Goal: Information Seeking & Learning: Learn about a topic

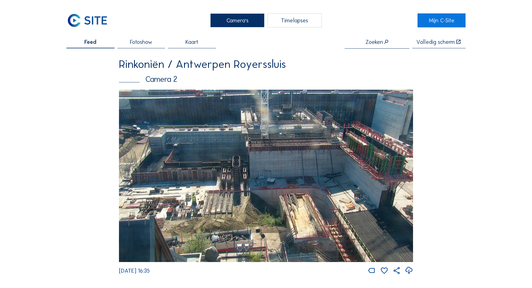
click at [211, 168] on img at bounding box center [266, 176] width 294 height 173
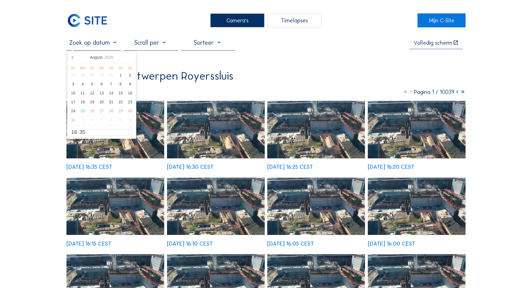
click at [110, 43] on input "text" at bounding box center [93, 43] width 54 height 8
click at [109, 100] on div "21" at bounding box center [110, 102] width 9 height 9
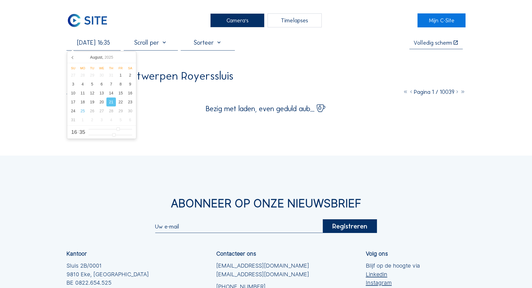
click at [27, 103] on div "Camera's Timelapses Mijn C-Site [DATE] 16:35 Volledig [PERSON_NAME] Rinkoniën /…" at bounding box center [266, 192] width 532 height 384
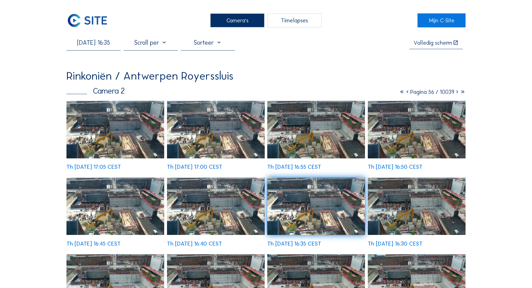
click at [113, 178] on img at bounding box center [115, 206] width 98 height 57
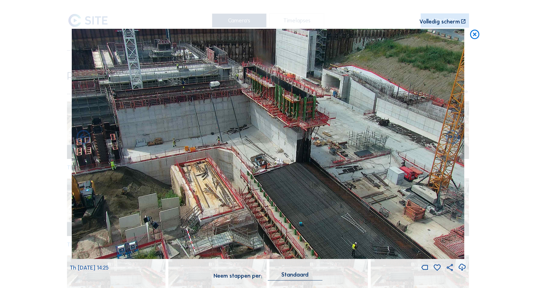
click at [368, 39] on icon at bounding box center [474, 35] width 11 height 12
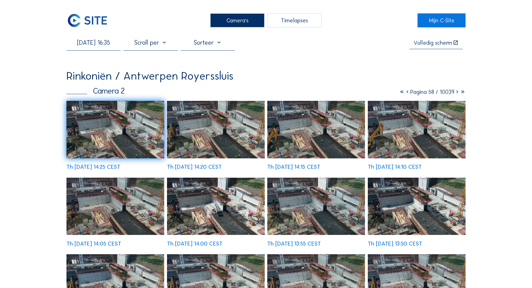
click at [94, 42] on input "[DATE] 16:35" at bounding box center [93, 43] width 54 height 8
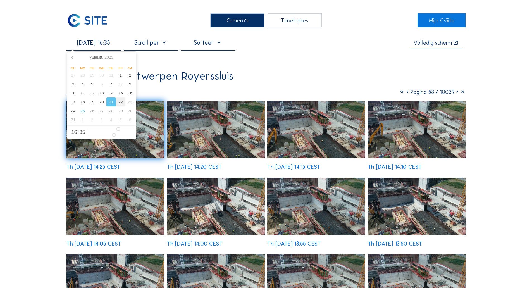
click at [123, 103] on div "22" at bounding box center [120, 102] width 9 height 9
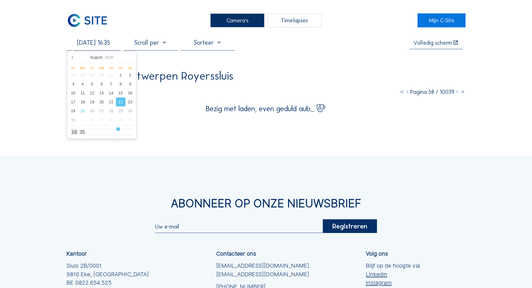
type input "[DATE] 10:35"
type input "10"
type input "[DATE] 09:35"
type input "9"
type input "[DATE] 08:35"
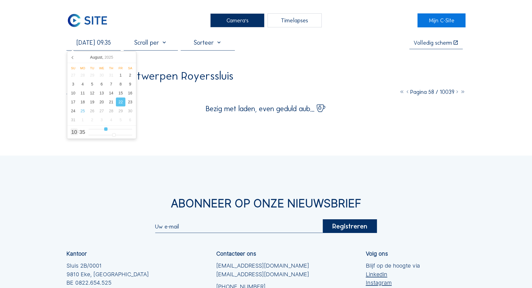
type input "8"
type input "[DATE] 07:35"
type input "7"
type input "[DATE] 06:35"
type input "6"
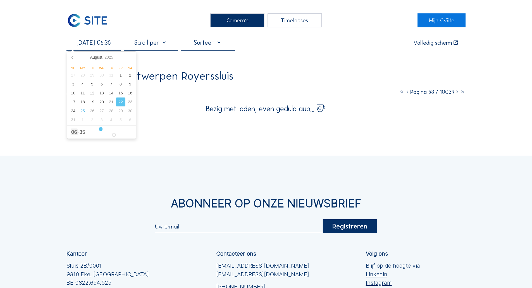
type input "[DATE] 05:35"
type input "5"
type input "[DATE] 04:35"
type input "4"
type input "[DATE] 03:35"
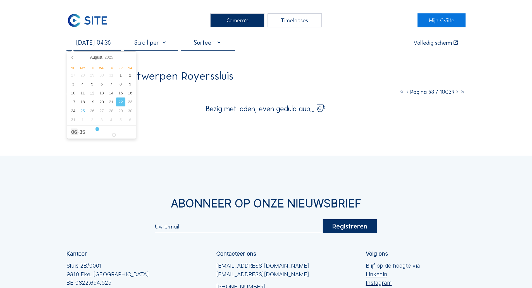
type input "3"
type input "[DATE] 00:35"
type input "0"
type input "[DATE] 01:35"
type input "1"
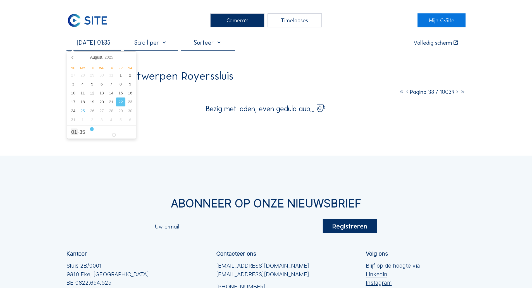
type input "[DATE] 02:35"
type input "2"
type input "[DATE] 03:35"
type input "3"
type input "[DATE] 04:35"
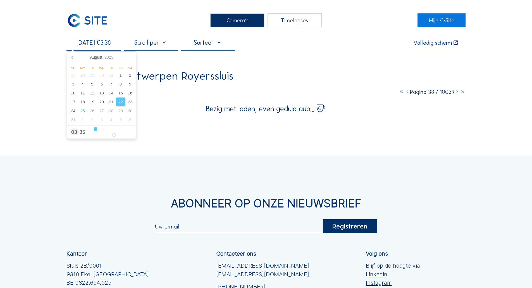
type input "4"
type input "[DATE] 05:35"
drag, startPoint x: 108, startPoint y: 131, endPoint x: 98, endPoint y: 131, distance: 9.8
type input "5"
click at [98, 131] on input "range" at bounding box center [111, 129] width 44 height 5
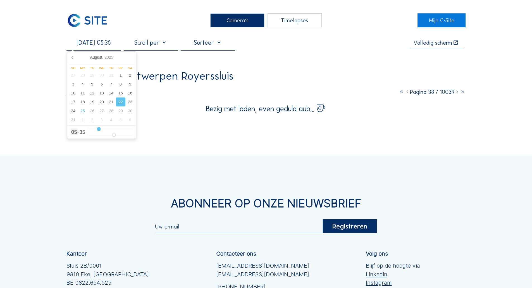
type input "[DATE] 08:35"
type input "8"
click at [105, 131] on input "range" at bounding box center [111, 129] width 44 height 5
click at [58, 104] on div "Camera's Timelapses Mijn C-Site [DATE] 08:35 Volledig [PERSON_NAME] Rinkoniën /…" at bounding box center [266, 192] width 532 height 384
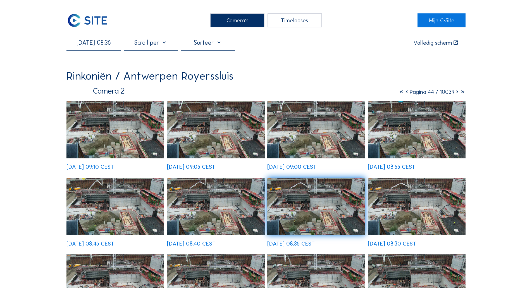
click at [106, 121] on img at bounding box center [115, 129] width 98 height 57
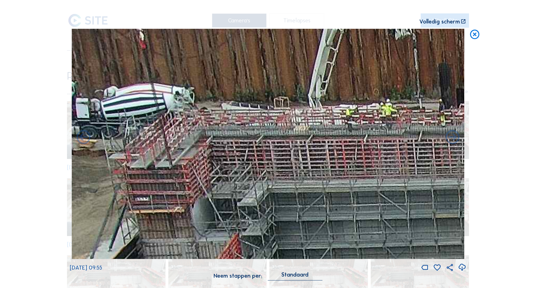
drag, startPoint x: 127, startPoint y: 79, endPoint x: 152, endPoint y: 137, distance: 63.7
click at [154, 139] on img at bounding box center [268, 144] width 393 height 230
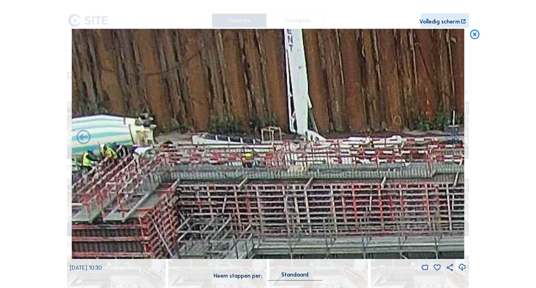
drag, startPoint x: 234, startPoint y: 157, endPoint x: 141, endPoint y: 113, distance: 103.2
click at [119, 87] on img at bounding box center [268, 144] width 393 height 230
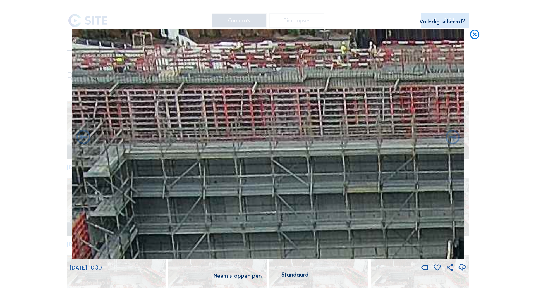
drag, startPoint x: 256, startPoint y: 140, endPoint x: 132, endPoint y: 86, distance: 135.4
click at [132, 86] on img at bounding box center [268, 144] width 393 height 230
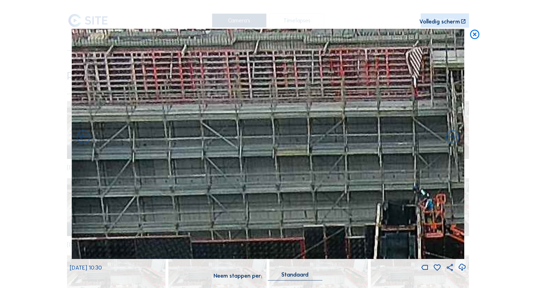
drag, startPoint x: 307, startPoint y: 217, endPoint x: 336, endPoint y: 177, distance: 49.2
click at [368, 194] on div "Scroll om door de tijd te reizen | Druk op de 'Alt'-[PERSON_NAME] + scroll om t…" at bounding box center [268, 144] width 536 height 288
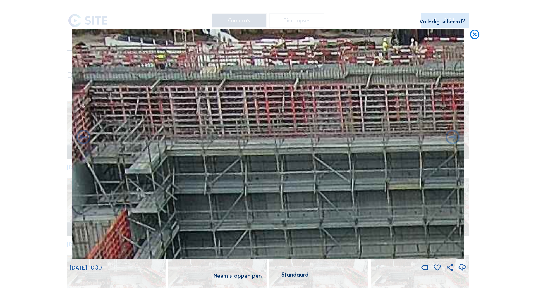
drag, startPoint x: 262, startPoint y: 130, endPoint x: 515, endPoint y: 174, distance: 257.2
click at [368, 182] on div "Scroll om door de tijd te reizen | Druk op de 'Alt'-[PERSON_NAME] + scroll om t…" at bounding box center [268, 144] width 536 height 288
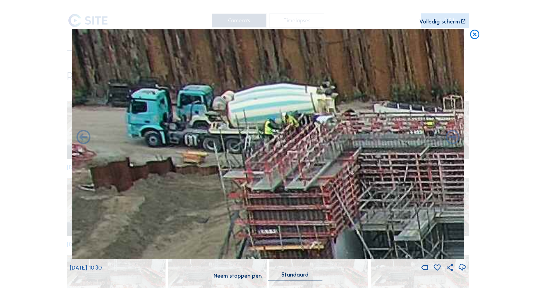
drag, startPoint x: 310, startPoint y: 150, endPoint x: 305, endPoint y: 165, distance: 15.4
click at [305, 165] on img at bounding box center [268, 144] width 393 height 230
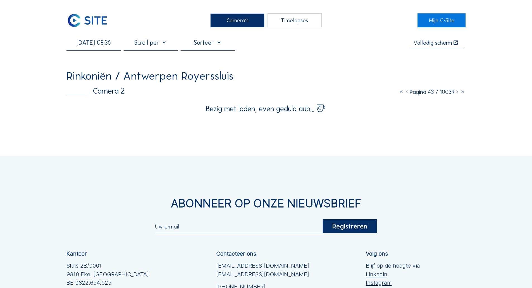
click at [108, 46] on input "[DATE] 08:35" at bounding box center [93, 43] width 54 height 8
click at [129, 101] on div "23" at bounding box center [129, 102] width 9 height 9
type input "[DATE] 08:35"
click at [8, 102] on div "Camera's Timelapses Mijn C-Site [DATE] 08:35 Volledig [PERSON_NAME] Rinkoniën /…" at bounding box center [266, 192] width 532 height 384
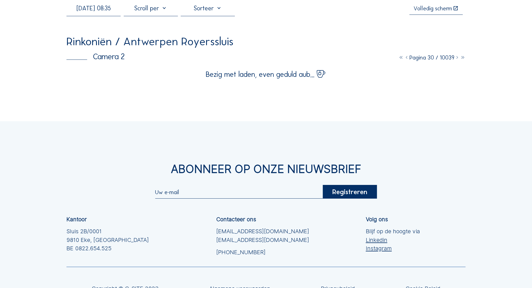
scroll to position [84, 0]
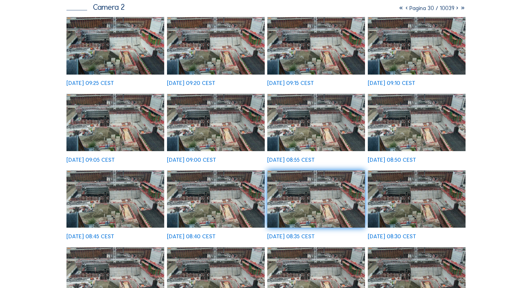
click at [115, 68] on img at bounding box center [115, 45] width 98 height 57
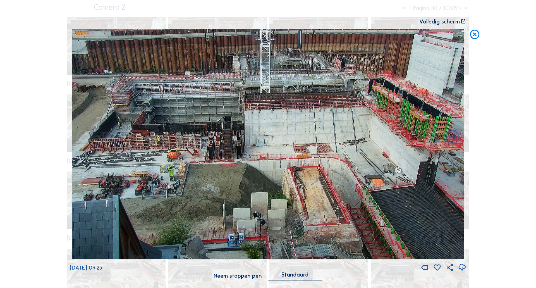
click at [368, 35] on icon at bounding box center [474, 35] width 11 height 12
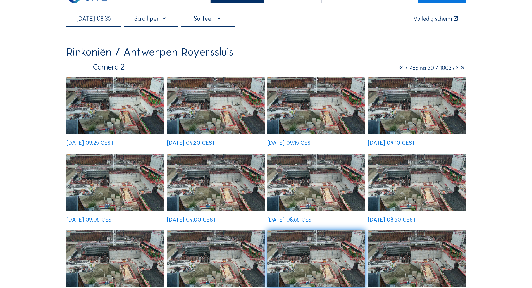
scroll to position [0, 0]
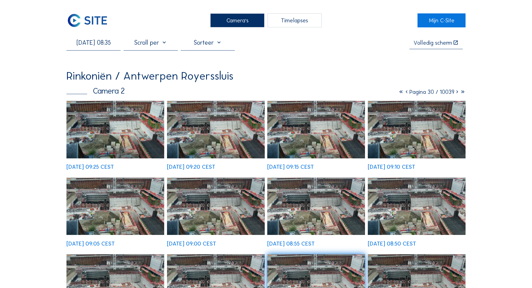
click at [91, 43] on input "[DATE] 08:35" at bounding box center [93, 43] width 54 height 8
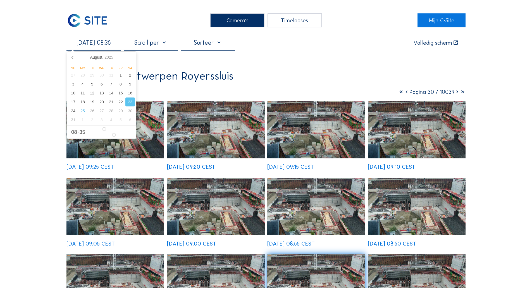
click at [99, 21] on img at bounding box center [87, 20] width 42 height 14
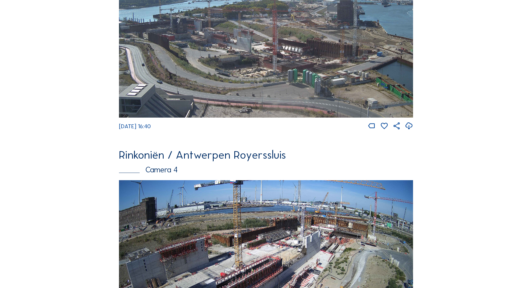
scroll to position [846, 0]
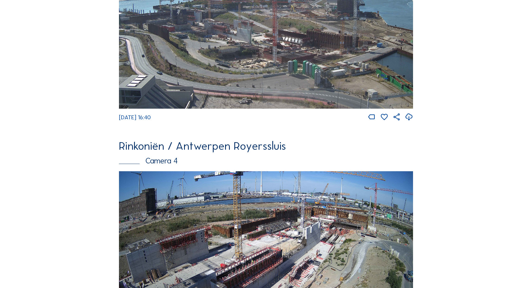
click at [288, 71] on img at bounding box center [266, 26] width 294 height 166
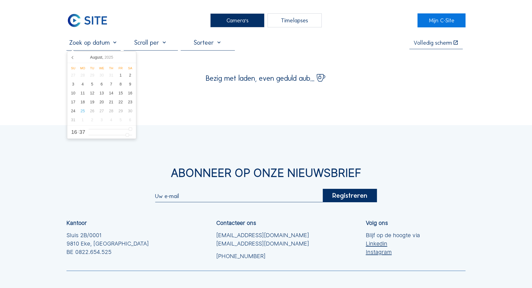
click at [106, 43] on input "text" at bounding box center [93, 43] width 54 height 8
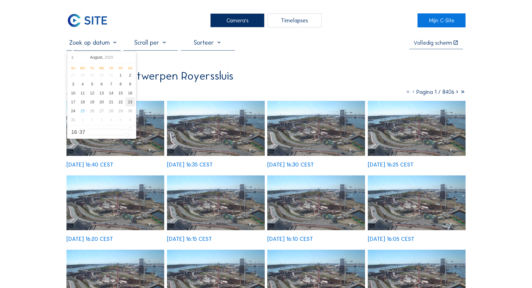
click at [134, 104] on div "23" at bounding box center [129, 102] width 9 height 9
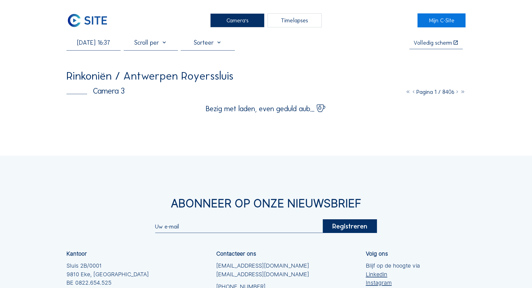
click at [171, 63] on div "[DATE] 16:37 Volledig [PERSON_NAME] Rinkoniën / Antwerpen Royerssluis Camera 3 …" at bounding box center [265, 75] width 399 height 73
click at [116, 46] on input "[DATE] 16:37" at bounding box center [93, 43] width 54 height 8
type input "[DATE] 07:37"
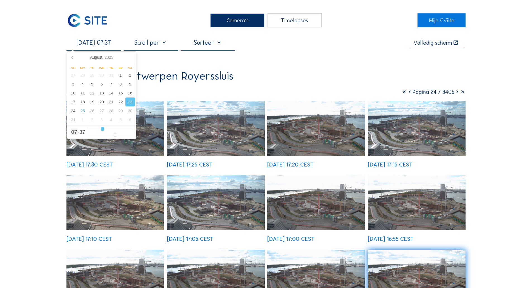
type input "7"
click at [103, 129] on input "range" at bounding box center [111, 129] width 44 height 5
type input "[DATE] 11:37"
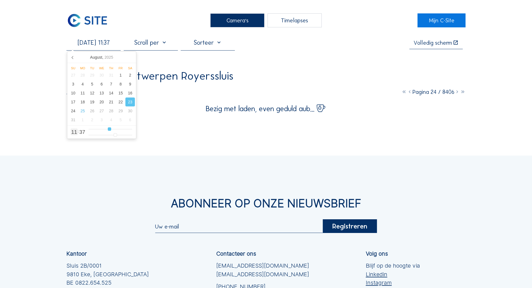
type input "11"
click at [110, 130] on input "range" at bounding box center [111, 129] width 44 height 5
type input "[DATE] 09:37"
type input "9"
click at [105, 128] on input "range" at bounding box center [111, 129] width 44 height 5
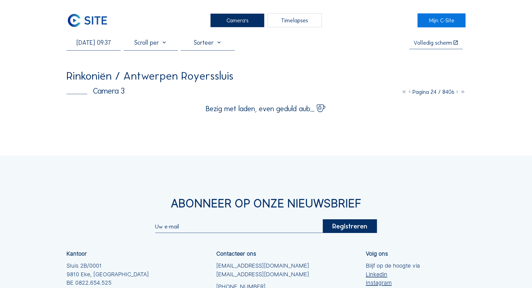
click at [51, 85] on div "Camera's Timelapses Mijn C-Site [DATE] 09:37 Volledig [PERSON_NAME] Rinkoniën /…" at bounding box center [266, 192] width 532 height 384
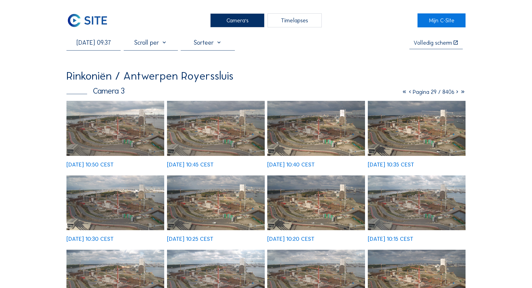
click at [120, 142] on img at bounding box center [115, 128] width 98 height 55
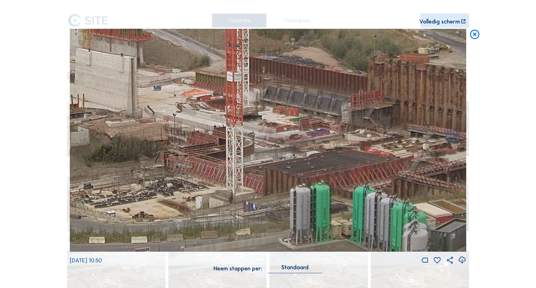
drag, startPoint x: 278, startPoint y: 154, endPoint x: 199, endPoint y: 164, distance: 79.7
click at [199, 164] on img at bounding box center [268, 140] width 397 height 223
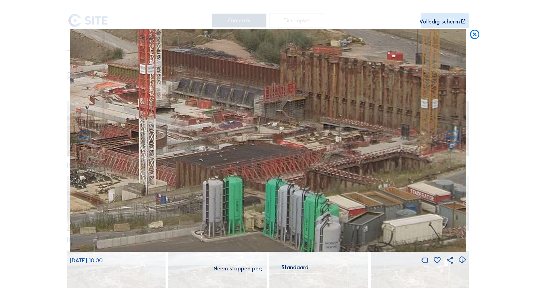
drag, startPoint x: 277, startPoint y: 204, endPoint x: 189, endPoint y: 200, distance: 87.5
click at [189, 194] on img at bounding box center [268, 140] width 397 height 223
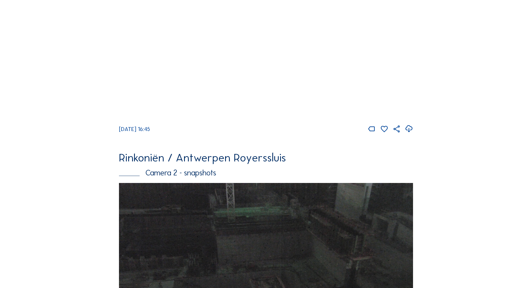
scroll to position [203, 0]
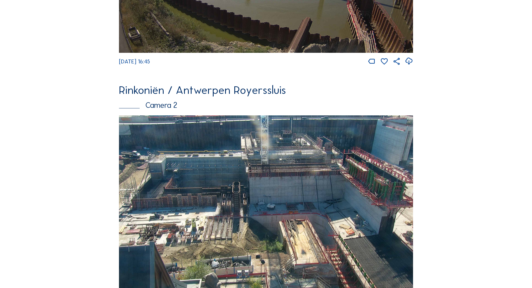
click at [242, 191] on img at bounding box center [266, 201] width 294 height 173
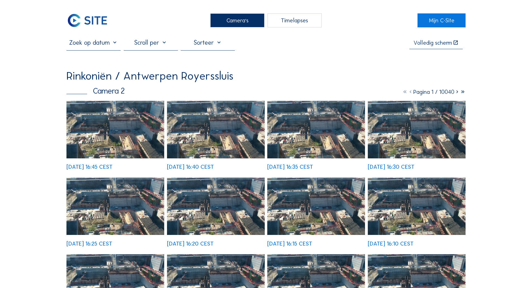
click at [103, 50] on div at bounding box center [93, 44] width 54 height 11
click at [107, 46] on input "text" at bounding box center [93, 43] width 54 height 8
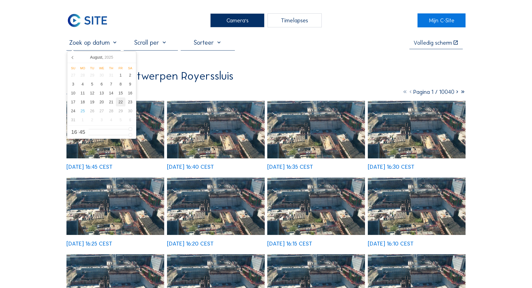
click at [122, 103] on div "22" at bounding box center [120, 102] width 9 height 9
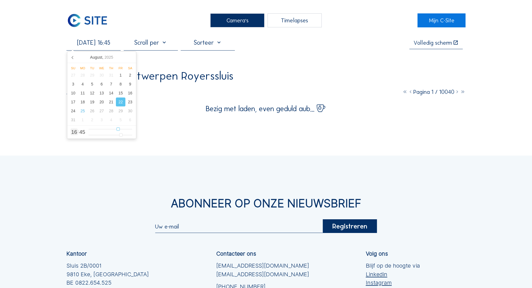
type input "22/08/2025 06:45"
type input "6"
type input "22/08/2025 07:45"
type input "7"
click at [102, 132] on input "range" at bounding box center [111, 129] width 44 height 5
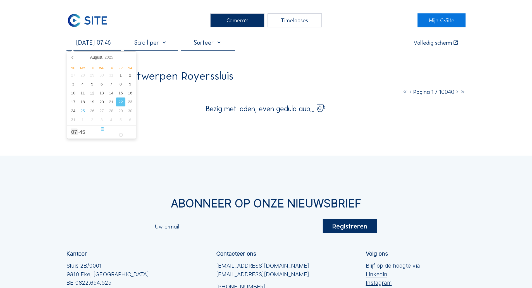
type input "22/08/2025 08:45"
type input "8"
click at [104, 132] on input "range" at bounding box center [111, 129] width 44 height 5
click at [52, 83] on div "Camera's Timelapses Mijn C-Site 22/08/2025 08:45 Volledig scherm Rinkoniën / An…" at bounding box center [266, 192] width 532 height 384
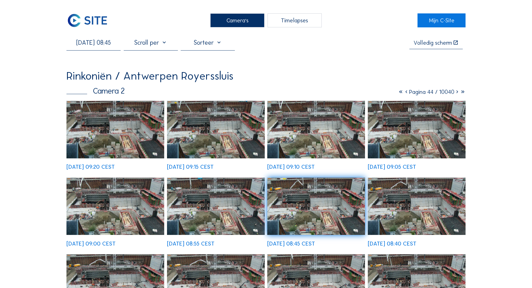
click at [122, 132] on img at bounding box center [115, 129] width 98 height 57
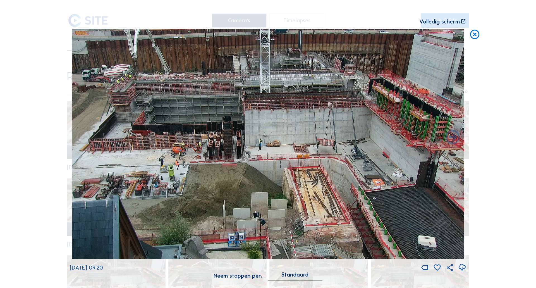
click at [474, 37] on icon at bounding box center [474, 35] width 11 height 12
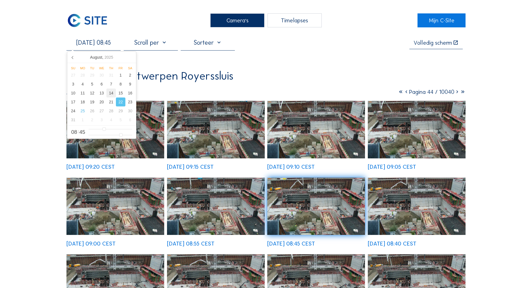
click at [111, 44] on input "22/08/2025 08:45" at bounding box center [93, 43] width 54 height 8
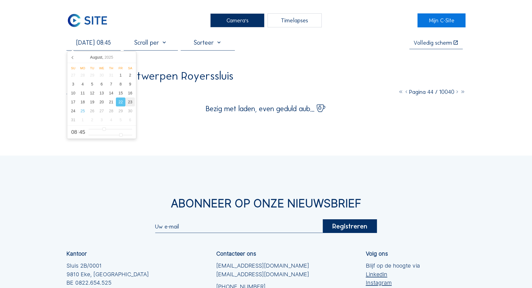
click at [131, 104] on div "23" at bounding box center [129, 102] width 9 height 9
type input "23/08/2025 08:45"
click at [131, 104] on div "23" at bounding box center [129, 102] width 9 height 9
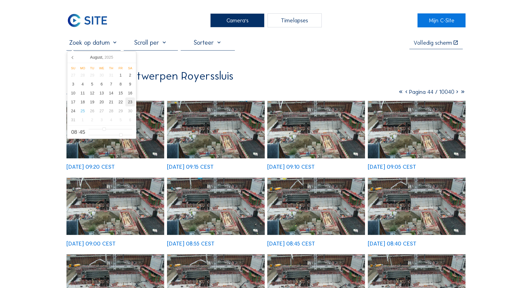
click at [132, 104] on div "23" at bounding box center [129, 102] width 9 height 9
type input "23/08/2025 08:45"
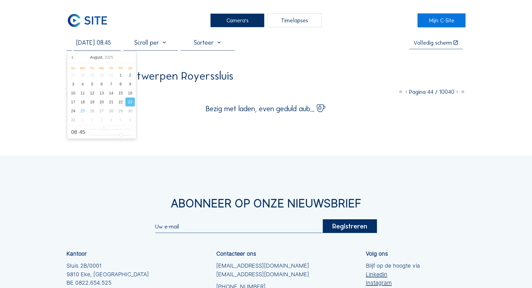
click at [27, 81] on div "Camera's Timelapses Mijn C-Site 23/08/2025 08:45 Volledig scherm Rinkoniën / An…" at bounding box center [266, 192] width 532 height 384
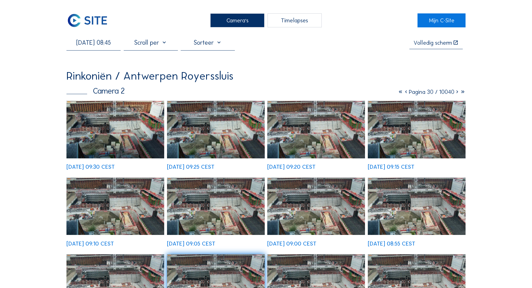
click at [77, 142] on img at bounding box center [115, 129] width 98 height 57
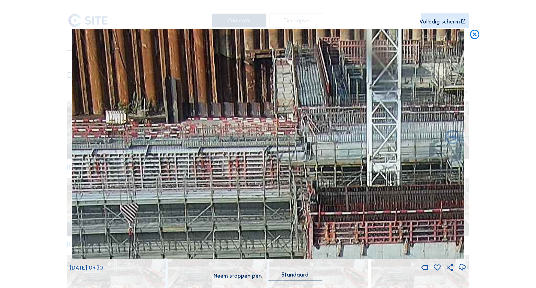
drag, startPoint x: 196, startPoint y: 66, endPoint x: 227, endPoint y: 118, distance: 60.8
click at [227, 118] on img at bounding box center [268, 144] width 393 height 230
